Goal: Check status: Check status

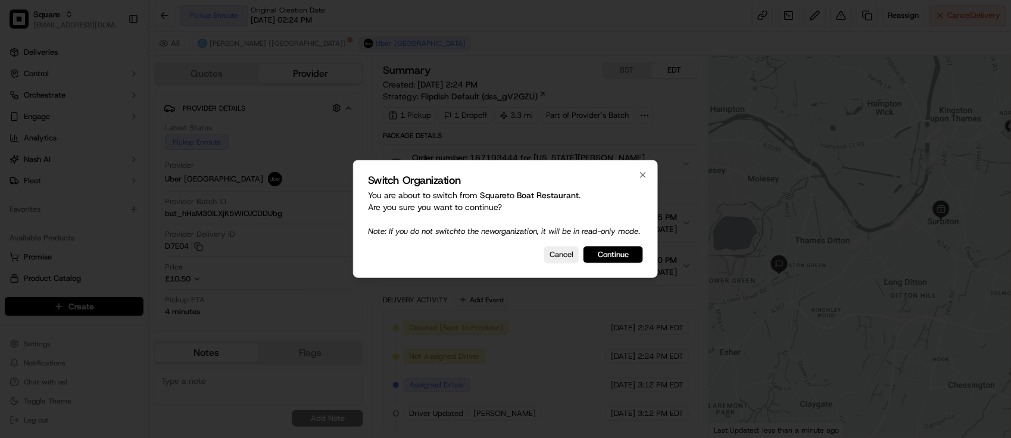
click at [626, 260] on button "Continue" at bounding box center [613, 254] width 60 height 17
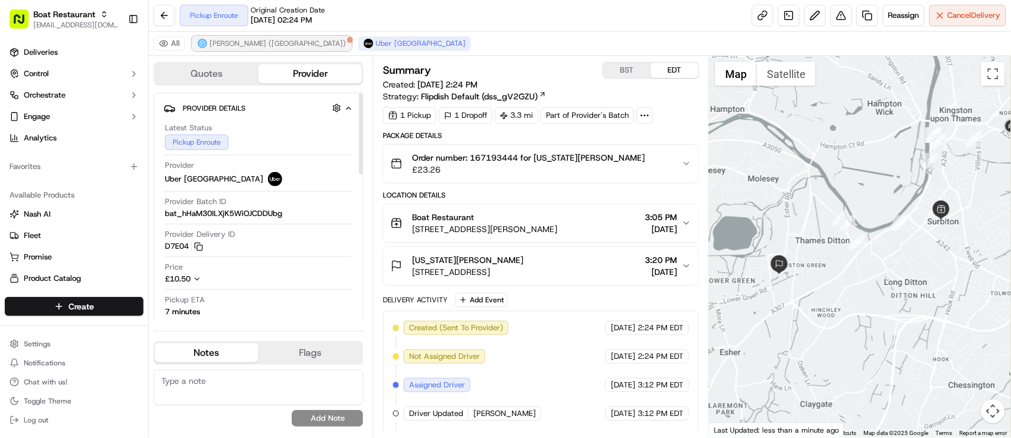
click at [201, 37] on button "Stuart (UK)" at bounding box center [271, 43] width 159 height 14
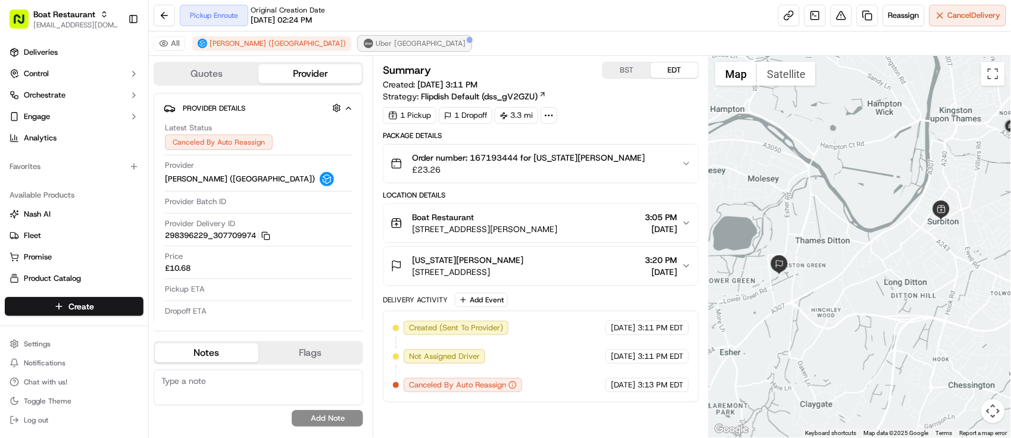
click at [358, 51] on button "Uber [GEOGRAPHIC_DATA]" at bounding box center [414, 43] width 112 height 14
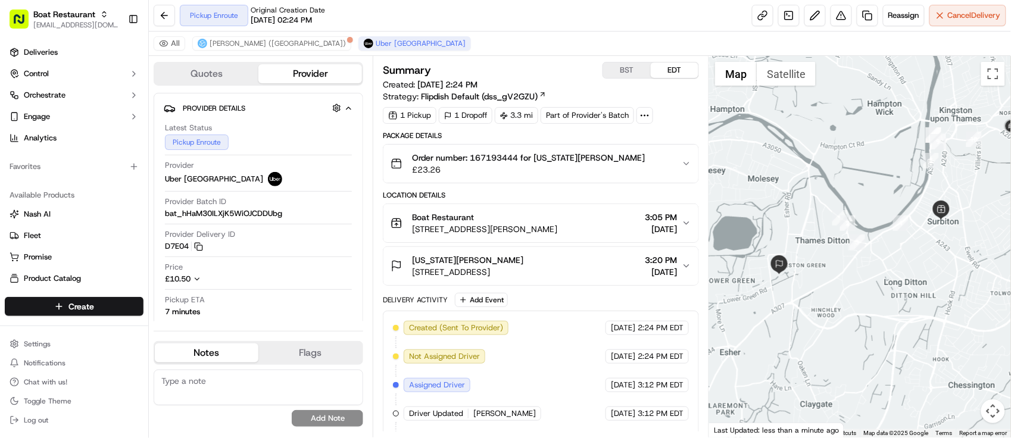
click at [534, 210] on button "Boat Restaurant 8 St James' Rd Surbiton, KT6 4QH, UK 3:05 PM 09/20/2025" at bounding box center [540, 223] width 315 height 38
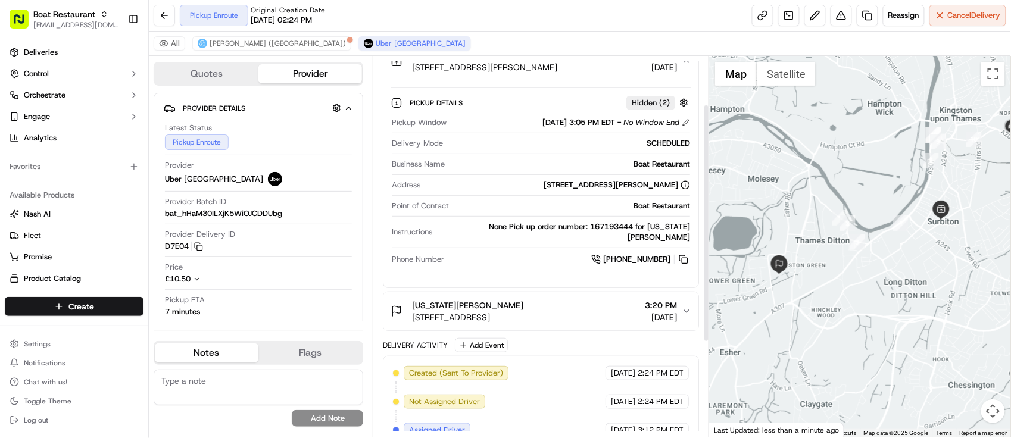
scroll to position [74, 0]
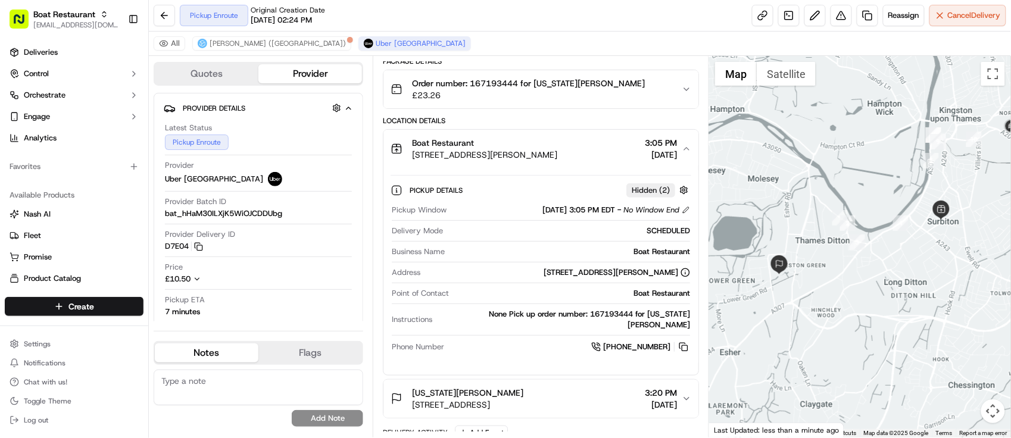
click at [572, 145] on div "Boat Restaurant 8 St James' Rd Surbiton, KT6 4QH, UK 3:05 PM 09/20/2025" at bounding box center [535, 149] width 291 height 24
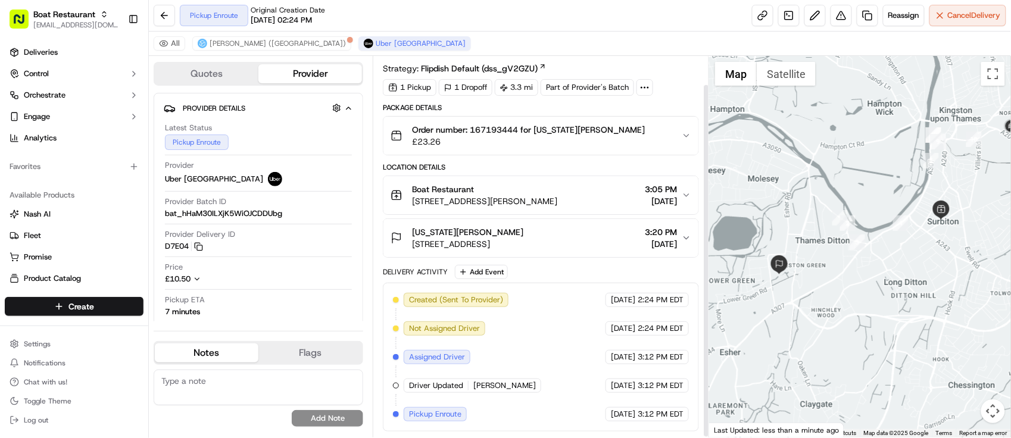
click at [590, 234] on div "Georgia MacNeill 11 Orchard Gate, Esher KT10 8HY, UK 3:20 PM 09/20/2025" at bounding box center [535, 238] width 291 height 24
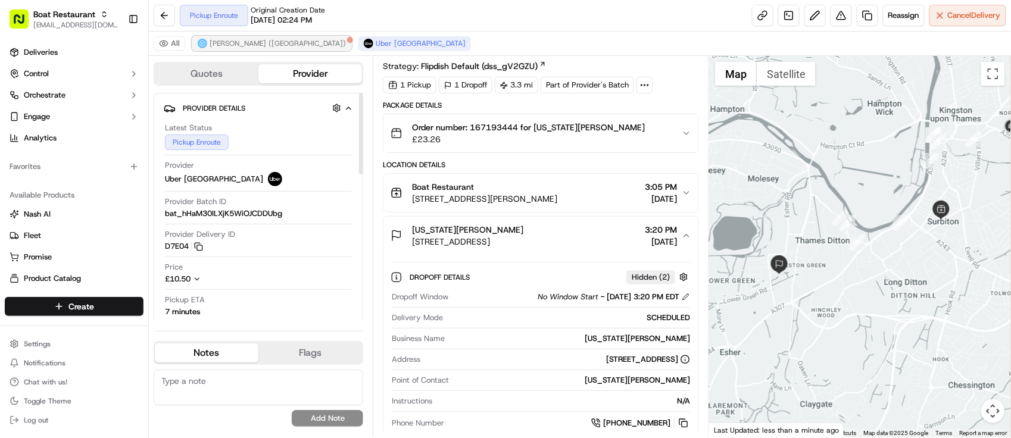
click at [224, 43] on span "Stuart (UK)" at bounding box center [278, 44] width 136 height 10
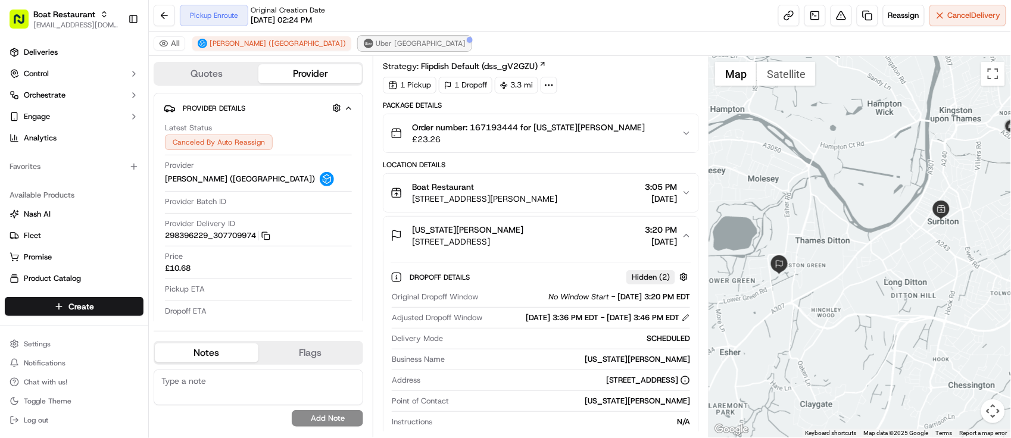
click at [376, 45] on span "Uber [GEOGRAPHIC_DATA]" at bounding box center [421, 44] width 90 height 10
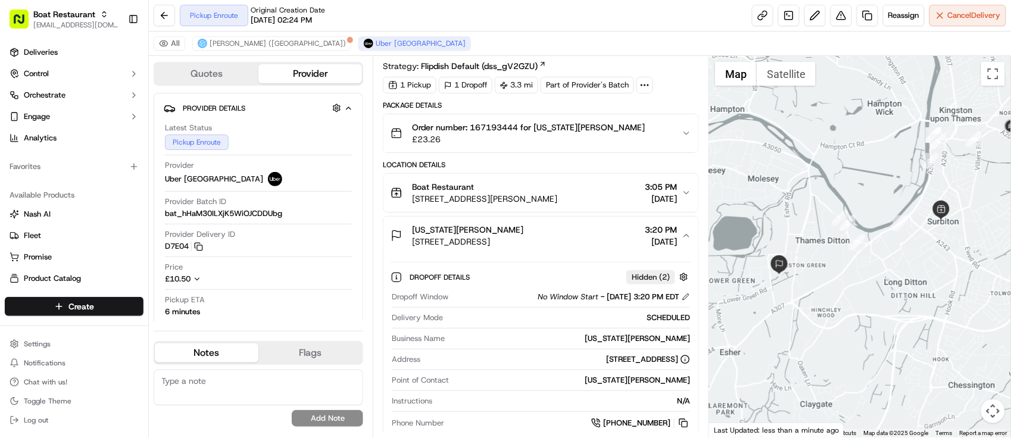
click at [552, 346] on div "Business Name Georgia MacNeill" at bounding box center [541, 341] width 298 height 16
click at [571, 247] on div "Georgia MacNeill 11 Orchard Gate, Esher KT10 8HY, UK 3:20 PM 09/20/2025" at bounding box center [535, 236] width 291 height 24
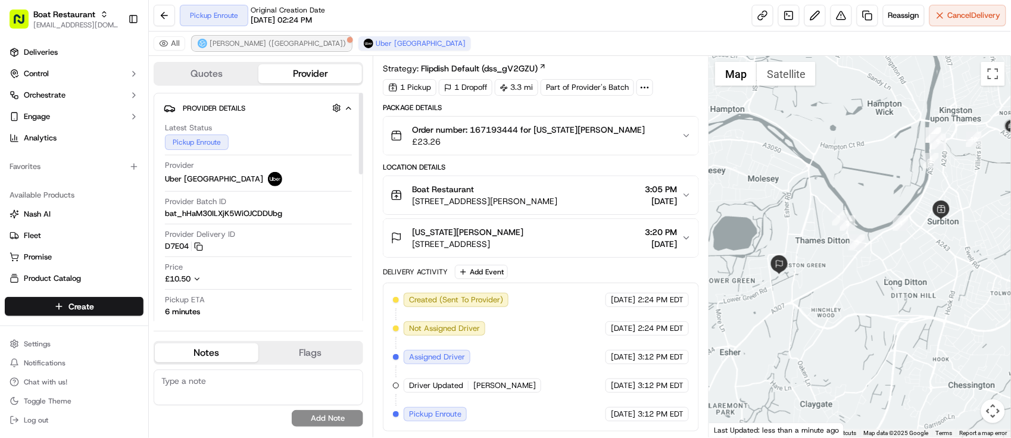
click at [223, 46] on span "Stuart (UK)" at bounding box center [278, 44] width 136 height 10
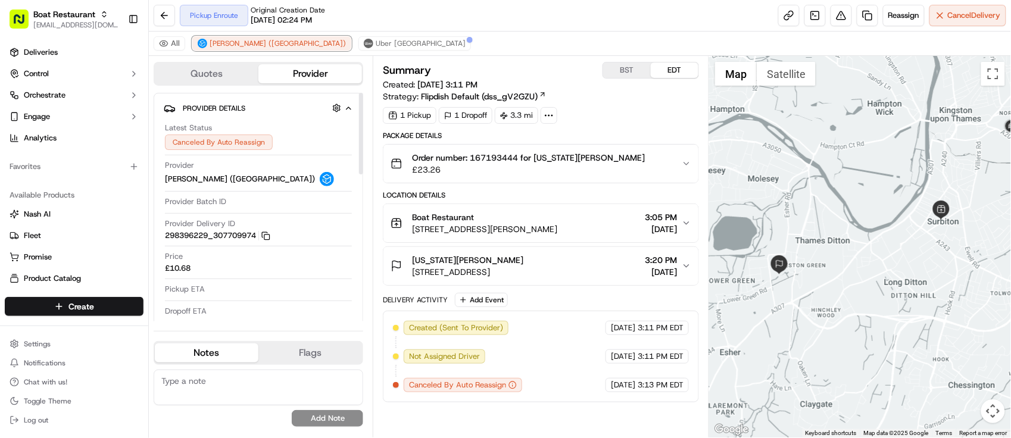
scroll to position [0, 0]
click at [575, 309] on div "Delivery Activity Add Event Created (Sent To Provider) Stuart (UK) 09/20/2025 3…" at bounding box center [541, 348] width 316 height 110
click at [584, 271] on div "Georgia MacNeill 11 Orchard Gate, Esher KT10 8HY, UK 3:20 PM 09/20/2025" at bounding box center [535, 266] width 291 height 24
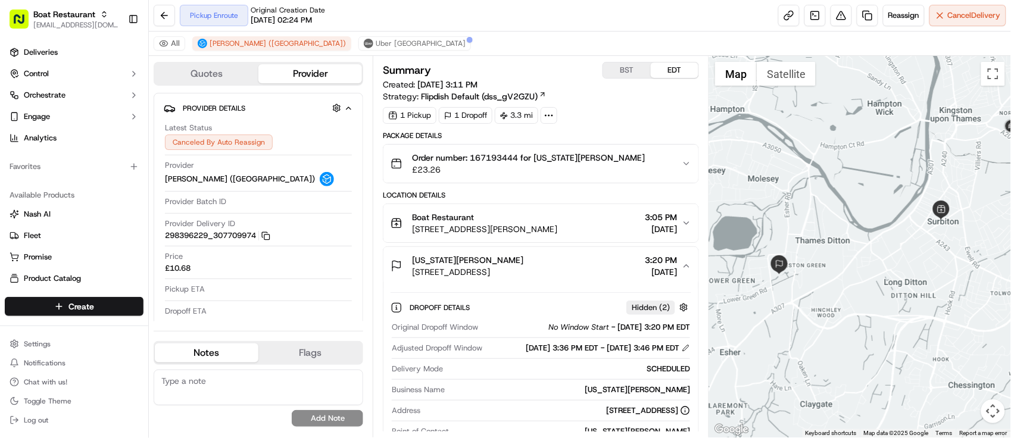
click at [585, 271] on div "Georgia MacNeill 11 Orchard Gate, Esher KT10 8HY, UK 3:20 PM 09/20/2025" at bounding box center [535, 266] width 291 height 24
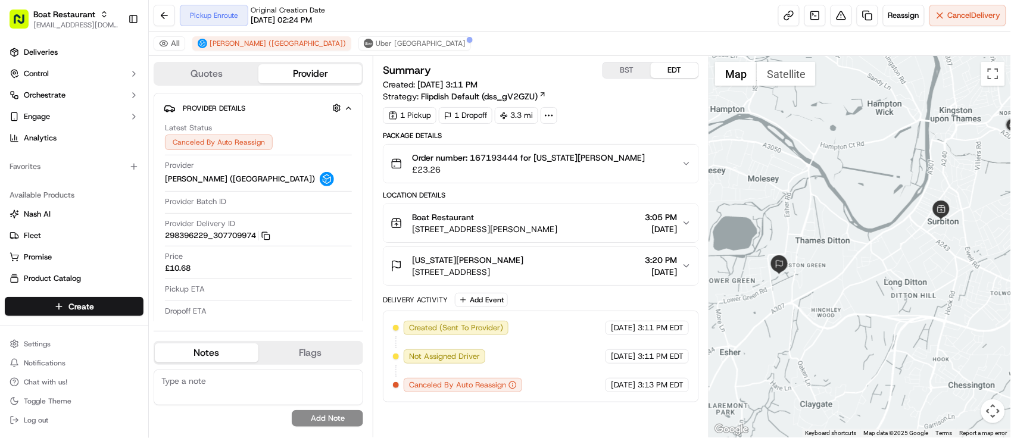
click at [589, 233] on div "Boat Restaurant 8 St James' Rd Surbiton, KT6 4QH, UK 3:05 PM 09/20/2025" at bounding box center [535, 223] width 291 height 24
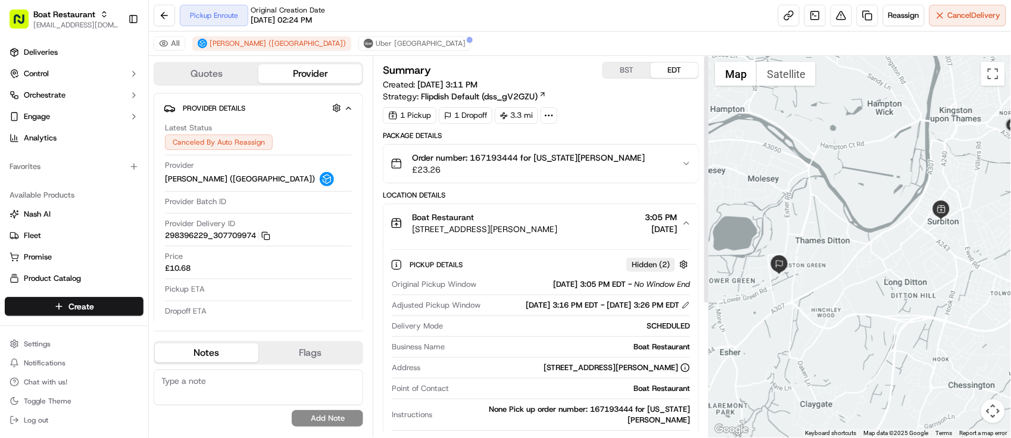
click at [560, 284] on span "09/20/2025 3:05 PM EDT" at bounding box center [589, 284] width 73 height 11
click at [600, 332] on div "SCHEDULED" at bounding box center [569, 326] width 242 height 11
click at [515, 332] on div "SCHEDULED" at bounding box center [569, 326] width 242 height 11
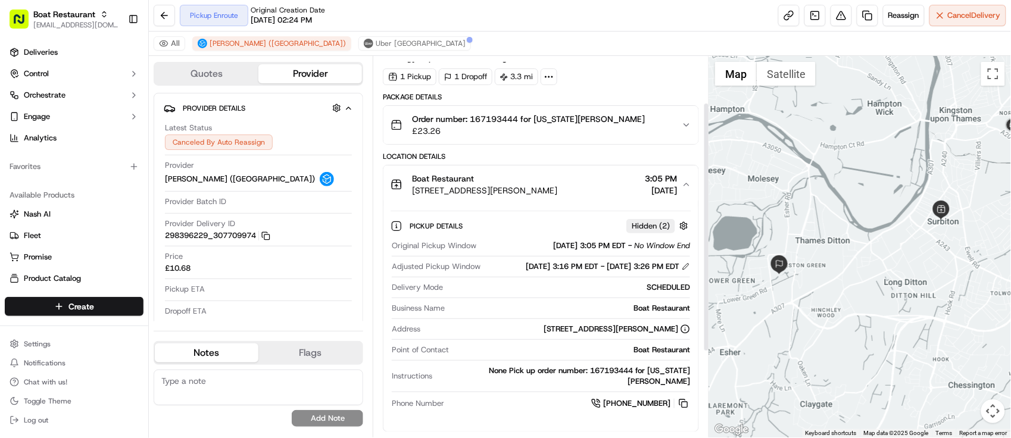
scroll to position [74, 0]
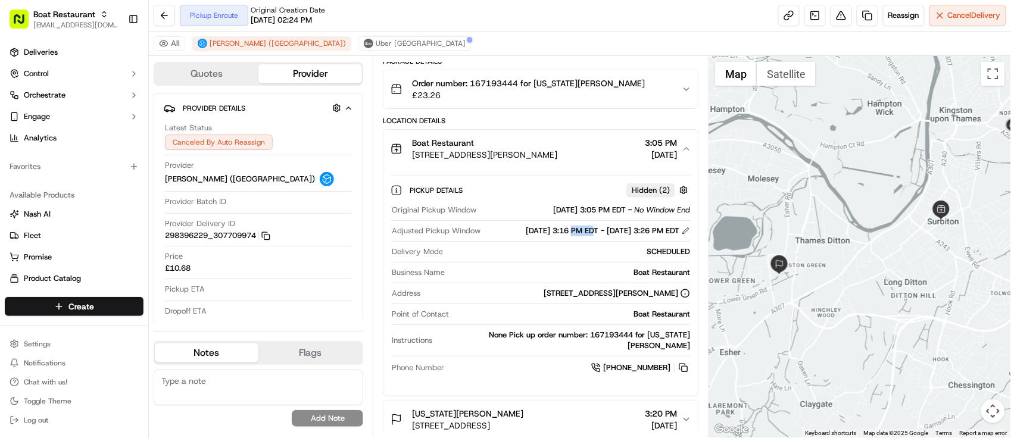
drag, startPoint x: 548, startPoint y: 234, endPoint x: 567, endPoint y: 235, distance: 18.5
click at [567, 235] on div "09/20/2025 3:16 PM EDT - 09/20/2025 3:26 PM EDT" at bounding box center [608, 231] width 164 height 11
click at [568, 257] on div "SCHEDULED" at bounding box center [569, 251] width 242 height 11
click at [376, 43] on span "Uber [GEOGRAPHIC_DATA]" at bounding box center [421, 44] width 90 height 10
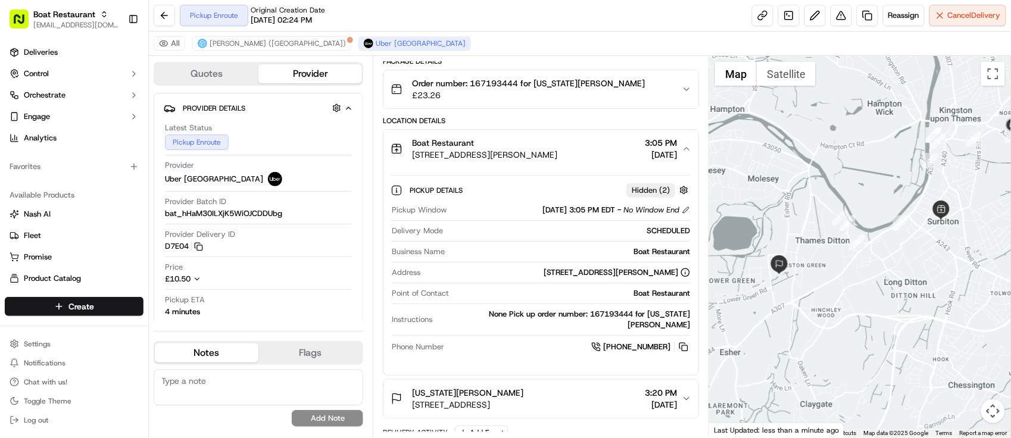
click at [564, 304] on div at bounding box center [541, 304] width 298 height 1
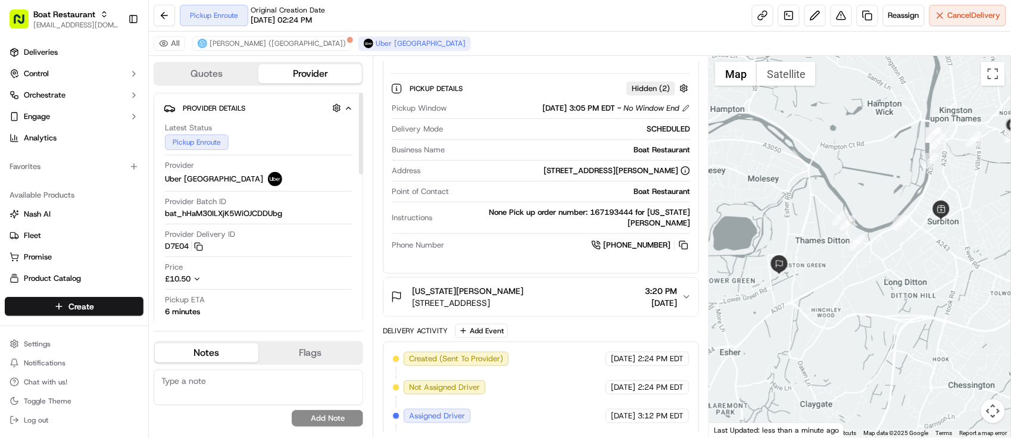
scroll to position [227, 0]
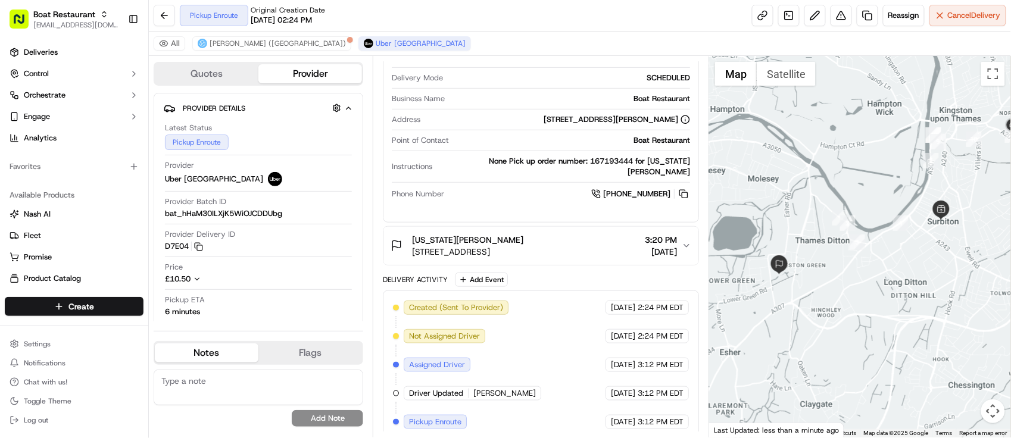
click at [226, 34] on div "All Stuart (UK) Uber UK" at bounding box center [580, 44] width 862 height 24
click at [231, 42] on span "Stuart (UK)" at bounding box center [278, 44] width 136 height 10
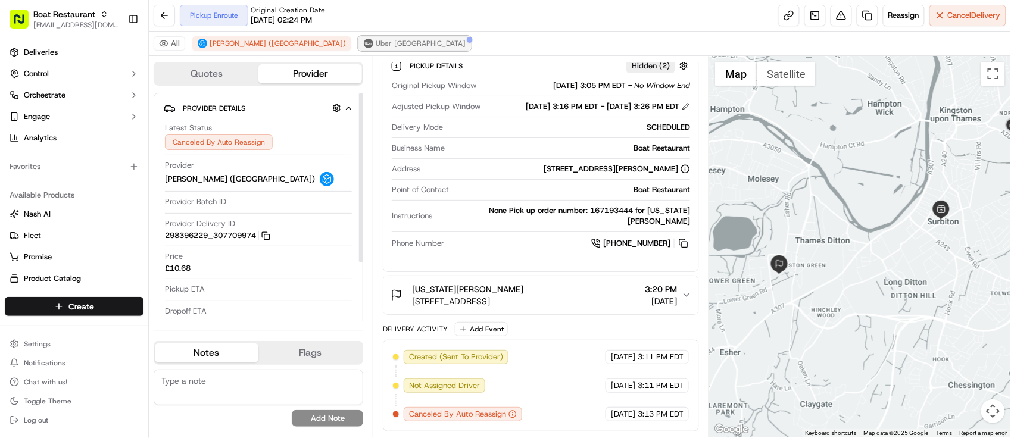
click at [376, 48] on span "Uber [GEOGRAPHIC_DATA]" at bounding box center [421, 44] width 90 height 10
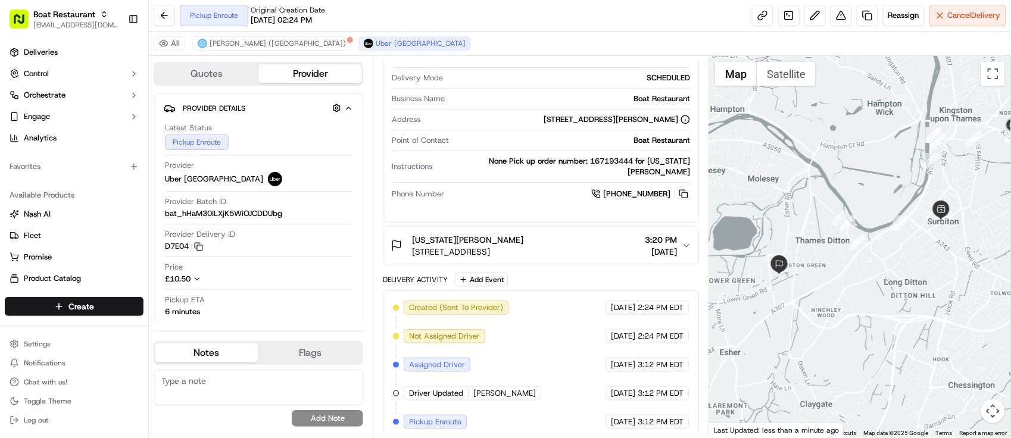
click at [549, 318] on div "Created (Sent To Provider) Uber UK 09/20/2025 2:24 PM EDT Not Assigned Driver U…" at bounding box center [541, 365] width 296 height 129
click at [551, 320] on div "Created (Sent To Provider) Uber UK 09/20/2025 2:24 PM EDT Not Assigned Driver U…" at bounding box center [541, 365] width 296 height 129
click at [562, 330] on div "Created (Sent To Provider) Uber UK 09/20/2025 2:24 PM EDT Not Assigned Driver U…" at bounding box center [541, 365] width 296 height 129
click at [565, 329] on div "Created (Sent To Provider) Uber UK 09/20/2025 2:24 PM EDT Not Assigned Driver U…" at bounding box center [541, 365] width 296 height 129
click at [567, 329] on div "Created (Sent To Provider) Uber UK 09/20/2025 2:24 PM EDT Not Assigned Driver U…" at bounding box center [541, 365] width 296 height 129
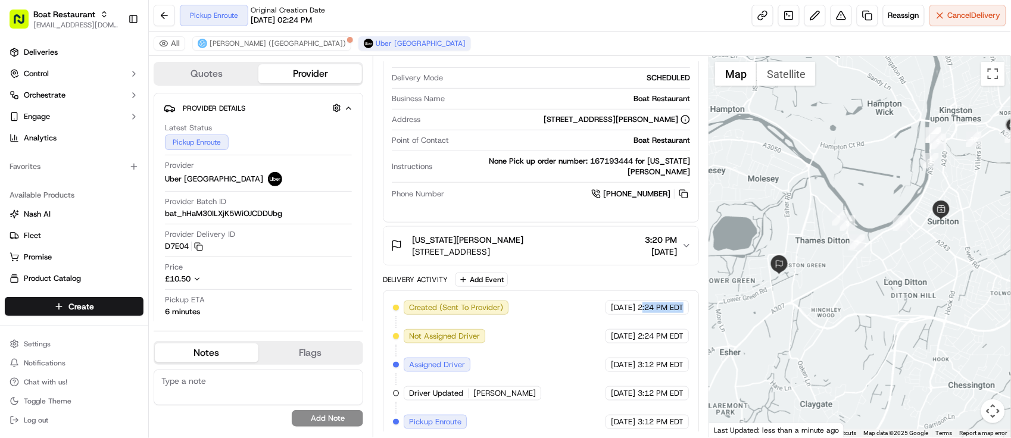
drag, startPoint x: 642, startPoint y: 302, endPoint x: 683, endPoint y: 305, distance: 41.8
click at [683, 305] on div "09/20/2025 2:24 PM EDT" at bounding box center [646, 308] width 83 height 14
drag, startPoint x: 645, startPoint y: 323, endPoint x: 639, endPoint y: 328, distance: 7.6
click at [643, 331] on span "2:24 PM EDT" at bounding box center [660, 336] width 46 height 11
click at [567, 308] on div "Created (Sent To Provider) Uber UK 09/20/2025 2:24 PM EDT Not Assigned Driver U…" at bounding box center [541, 365] width 296 height 129
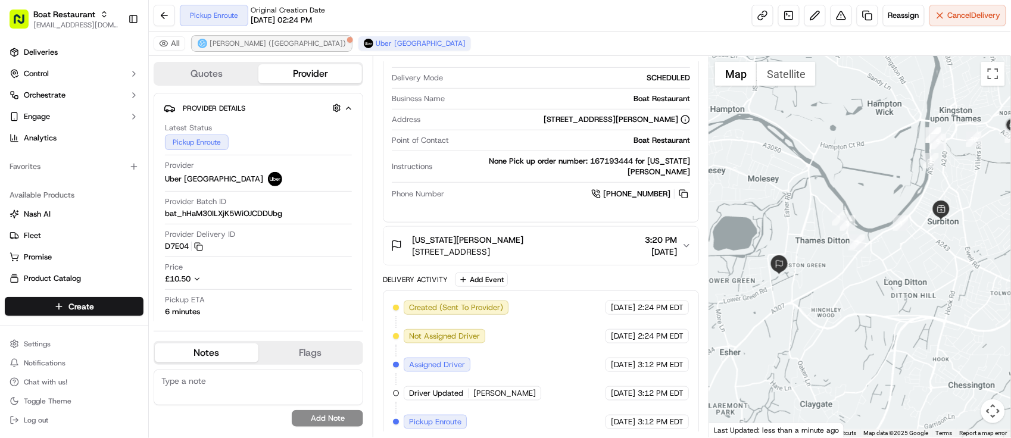
click at [230, 40] on span "Stuart (UK)" at bounding box center [278, 44] width 136 height 10
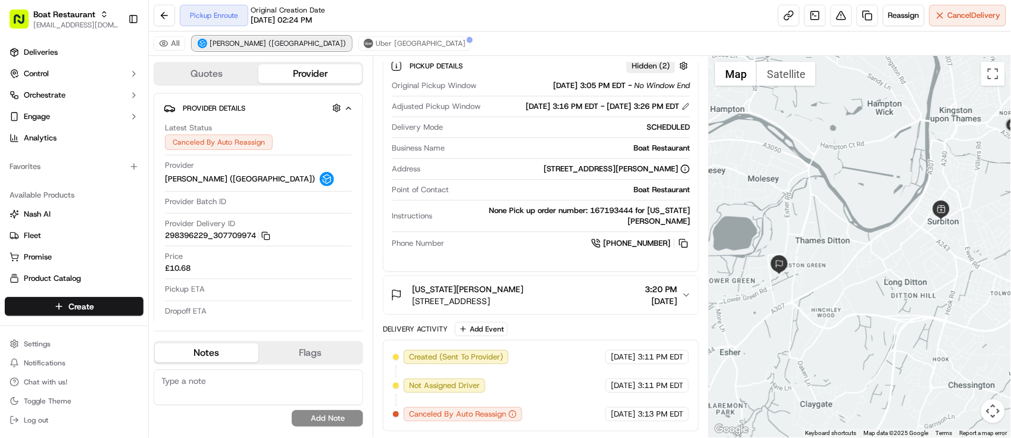
scroll to position [201, 0]
click at [376, 48] on span "Uber [GEOGRAPHIC_DATA]" at bounding box center [421, 44] width 90 height 10
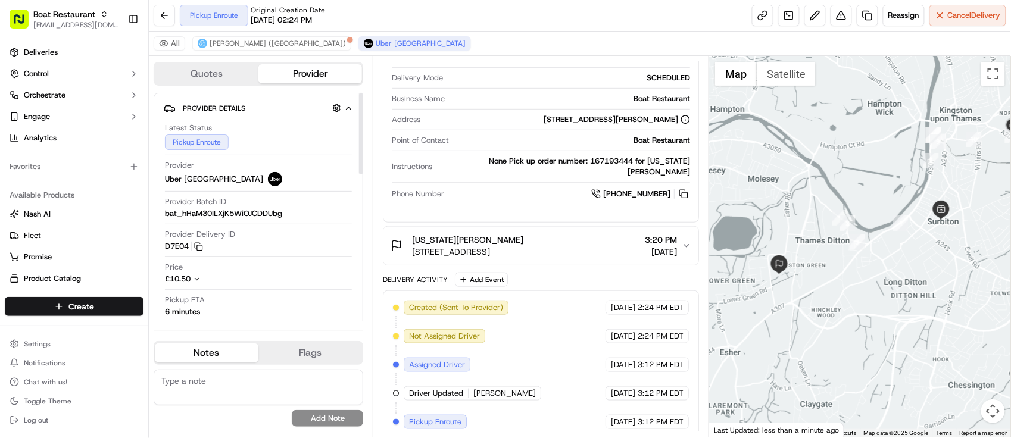
click at [530, 340] on div "Created (Sent To Provider) Uber UK 09/20/2025 2:24 PM EDT Not Assigned Driver U…" at bounding box center [541, 365] width 296 height 129
click at [605, 334] on div "09/20/2025 2:24 PM EDT" at bounding box center [646, 336] width 83 height 14
click at [831, 20] on button at bounding box center [840, 15] width 21 height 21
click at [552, 340] on div "Created (Sent To Provider) Uber UK 09/20/2025 2:24 PM EDT Not Assigned Driver U…" at bounding box center [541, 365] width 296 height 129
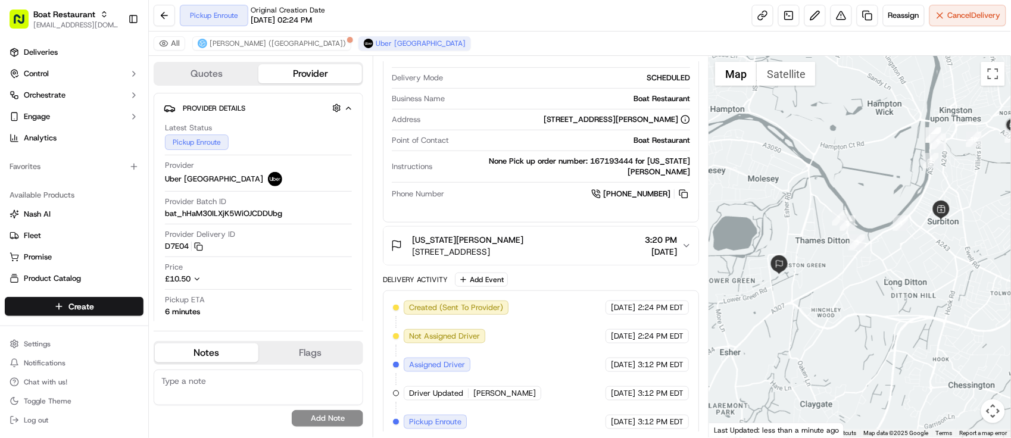
click at [451, 1] on div "Pickup Enroute Original Creation Date 09/20/2025 02:24 PM Reassign Cancel Deliv…" at bounding box center [580, 16] width 862 height 32
